Goal: Find specific page/section: Find specific page/section

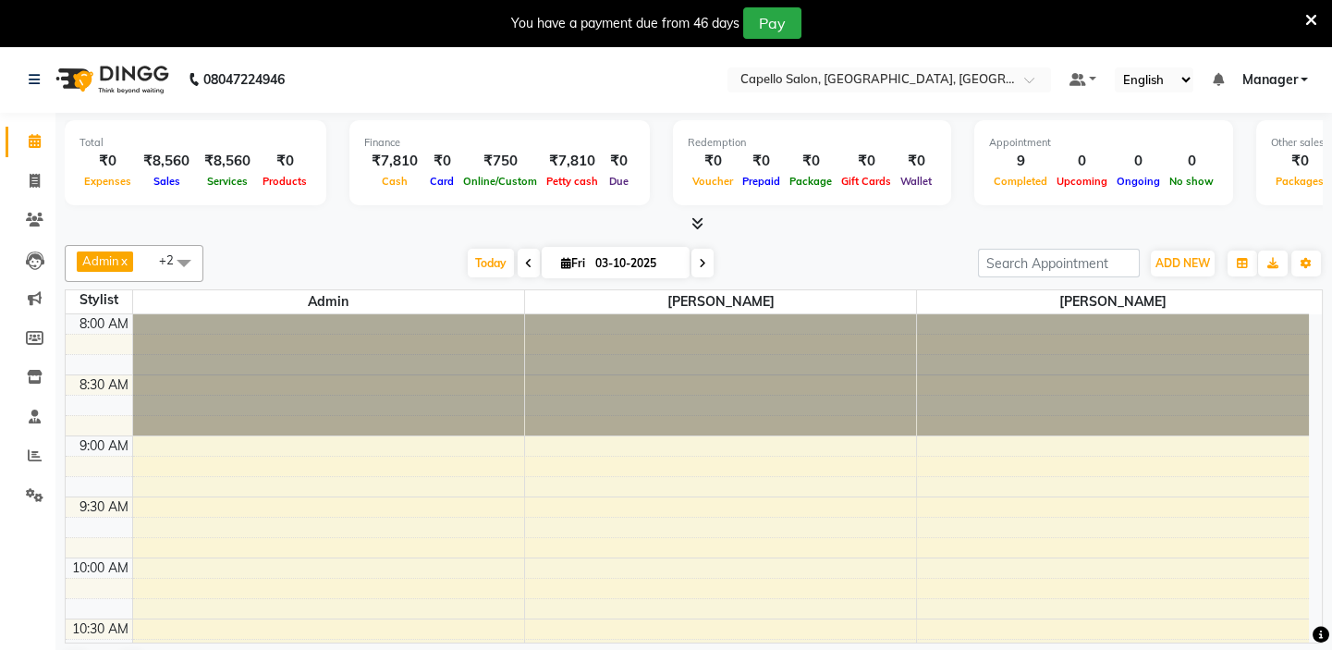
scroll to position [46, 0]
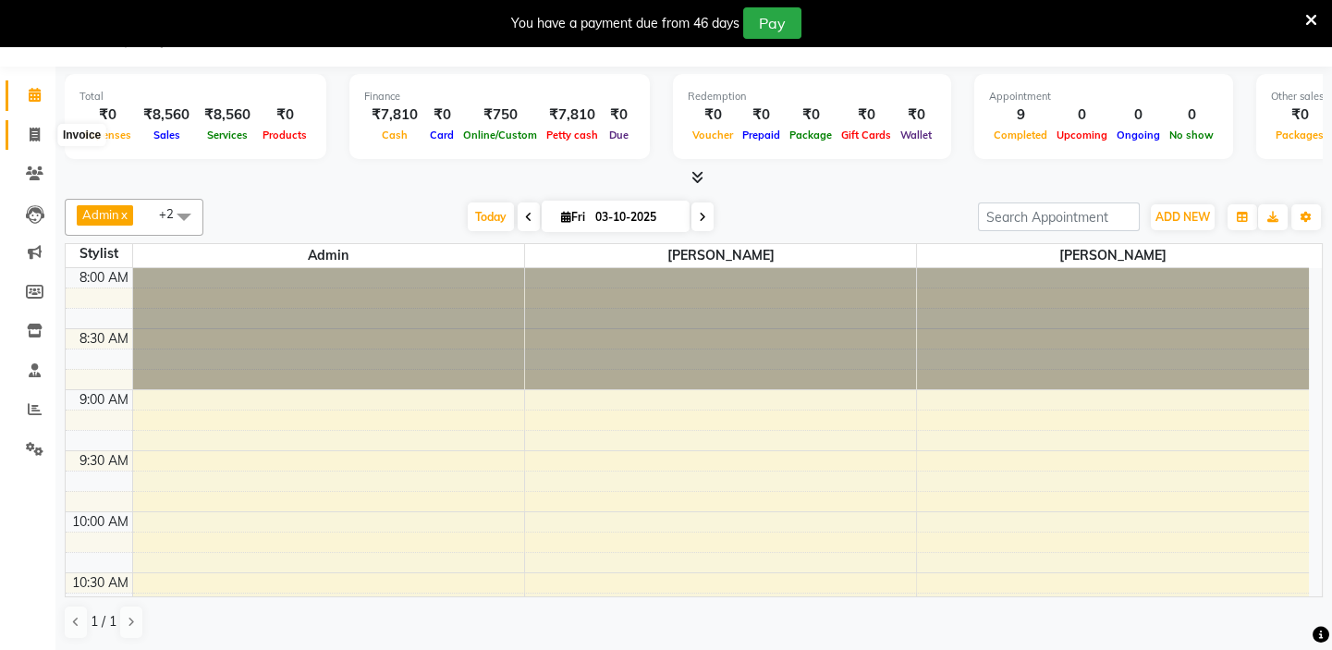
click at [35, 134] on icon at bounding box center [35, 135] width 10 height 14
select select "service"
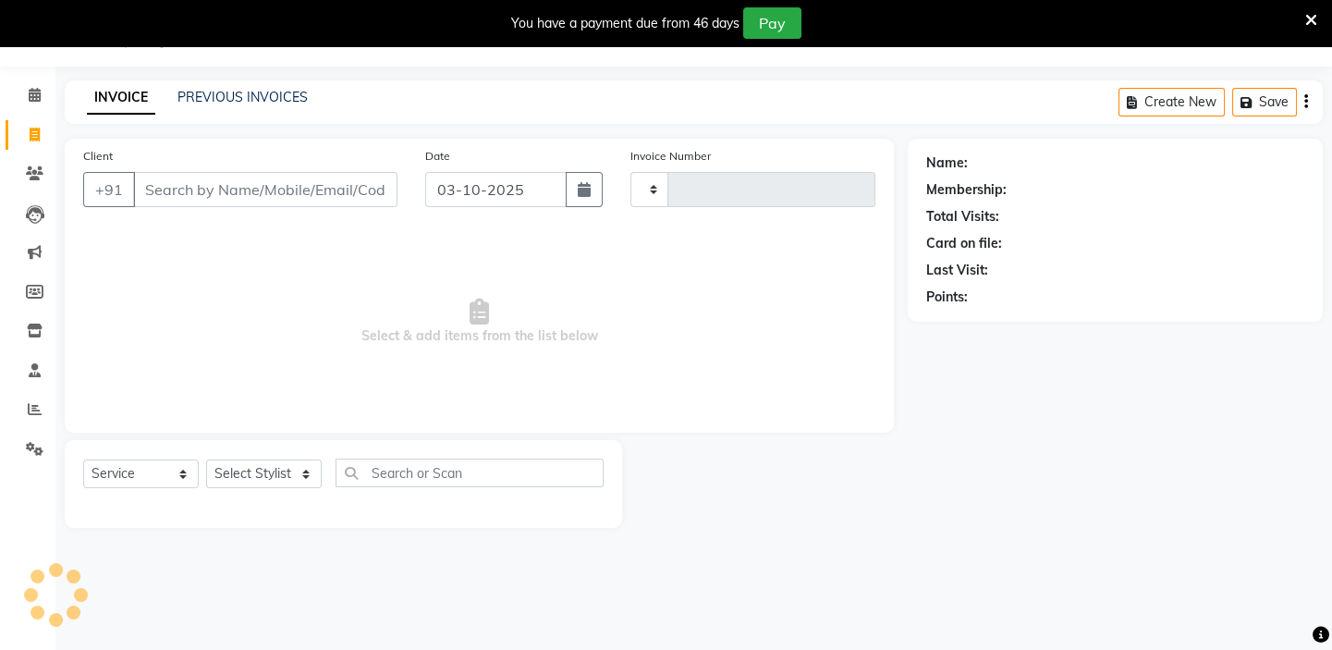
scroll to position [46, 0]
click at [240, 103] on link "PREVIOUS INVOICES" at bounding box center [242, 97] width 130 height 17
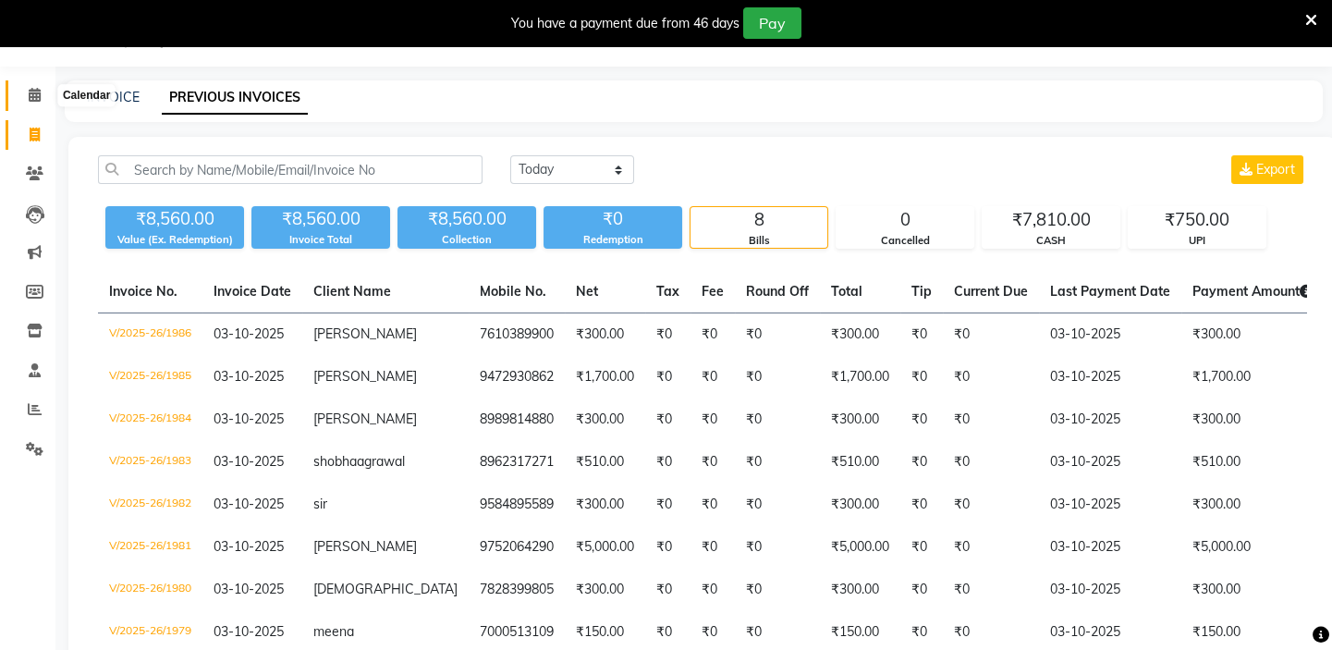
click at [29, 94] on icon at bounding box center [35, 95] width 12 height 14
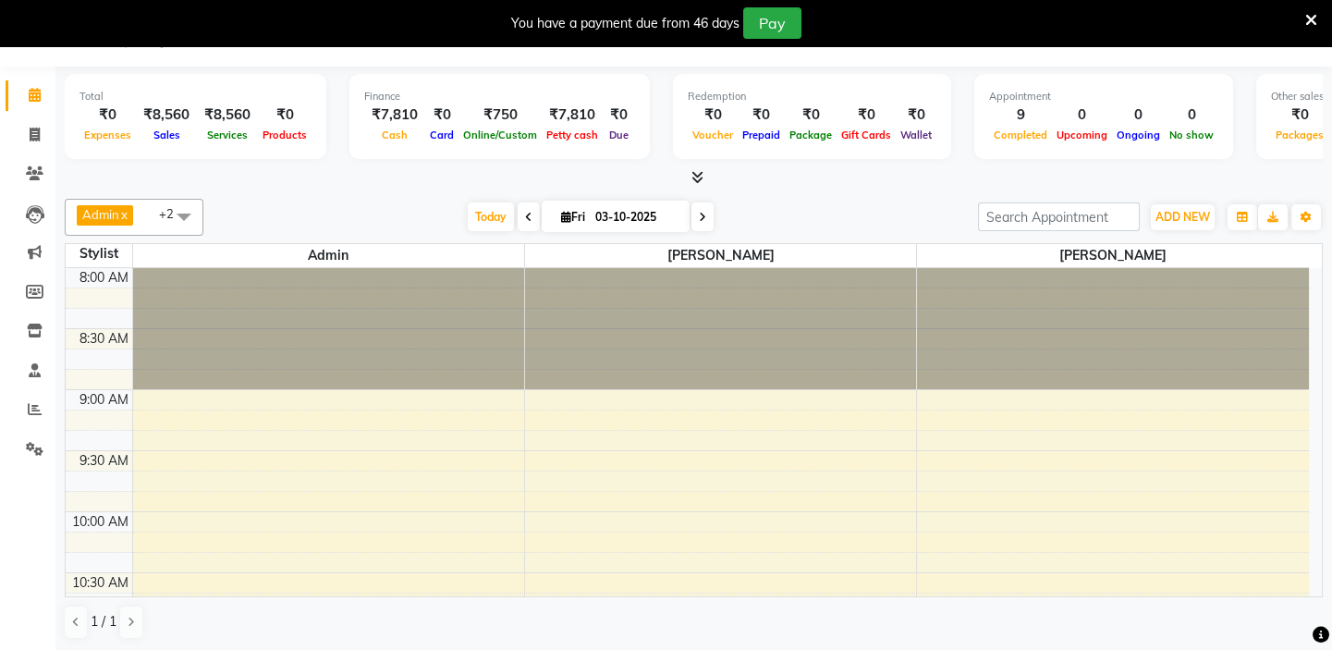
click at [700, 177] on icon at bounding box center [697, 177] width 12 height 14
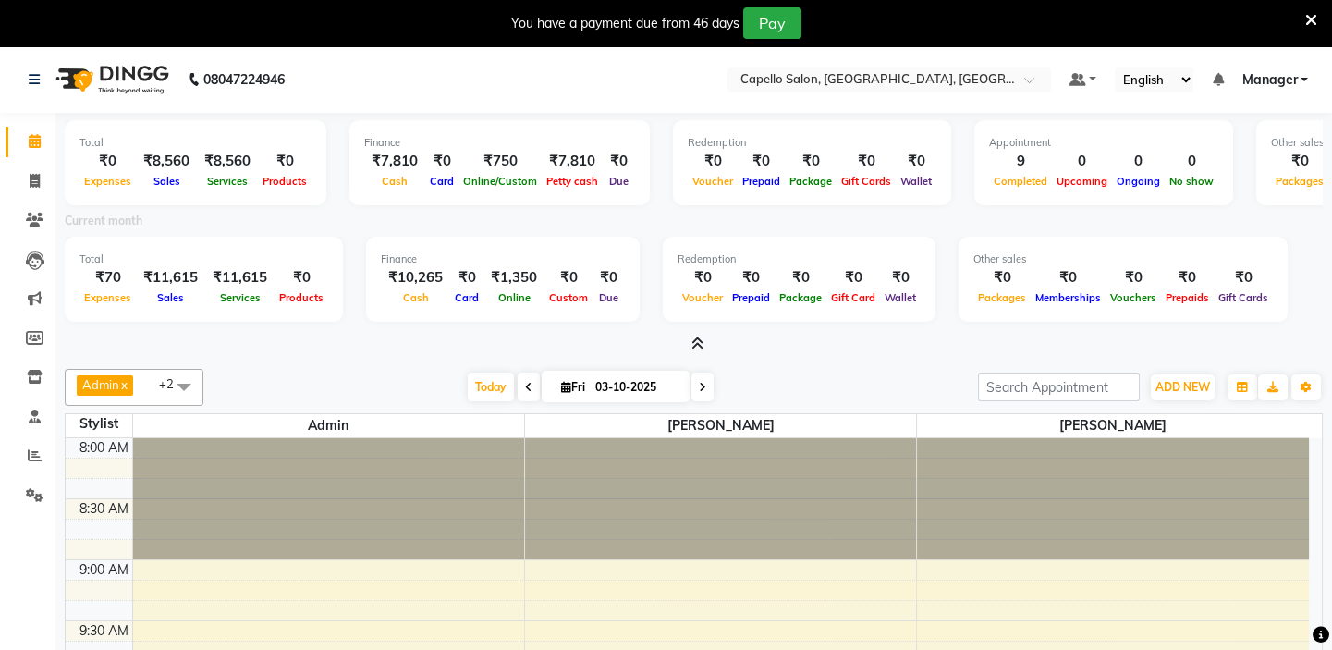
click at [698, 340] on icon at bounding box center [697, 343] width 12 height 14
